Goal: Navigation & Orientation: Understand site structure

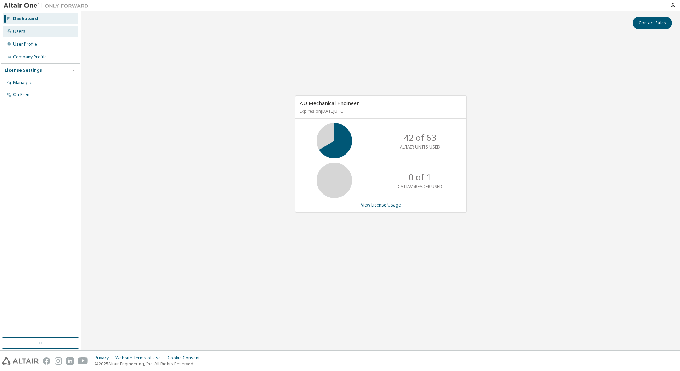
click at [26, 33] on div "Users" at bounding box center [40, 31] width 75 height 11
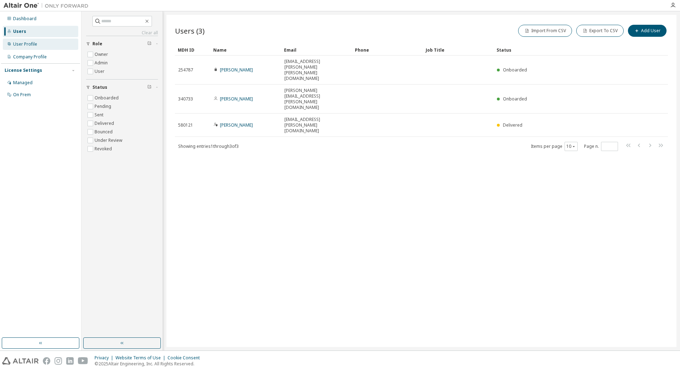
click at [27, 44] on div "User Profile" at bounding box center [25, 44] width 24 height 6
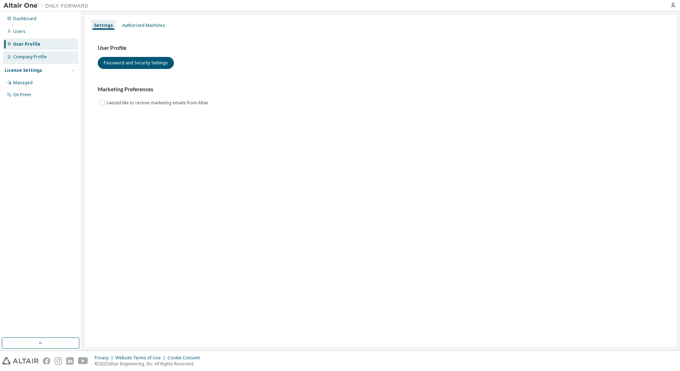
click at [25, 54] on div "Company Profile" at bounding box center [30, 57] width 34 height 6
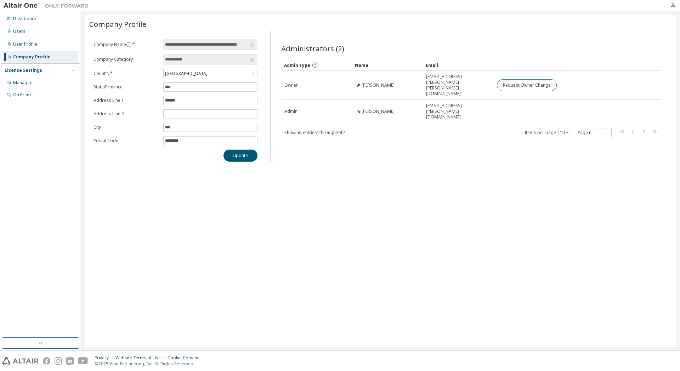
click at [26, 72] on div "License Settings" at bounding box center [24, 71] width 38 height 6
click at [21, 57] on div "Company Profile" at bounding box center [32, 57] width 38 height 6
click at [21, 18] on div "Dashboard" at bounding box center [24, 19] width 23 height 6
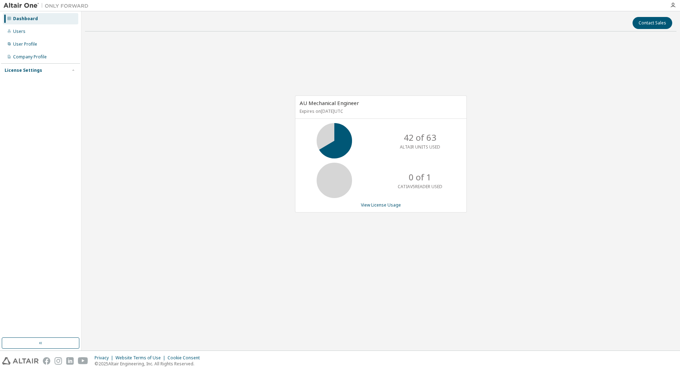
click at [27, 72] on div "License Settings" at bounding box center [24, 71] width 38 height 6
click at [25, 23] on div "Dashboard" at bounding box center [40, 18] width 75 height 11
click at [25, 28] on div "Users" at bounding box center [40, 31] width 75 height 11
